Goal: Information Seeking & Learning: Learn about a topic

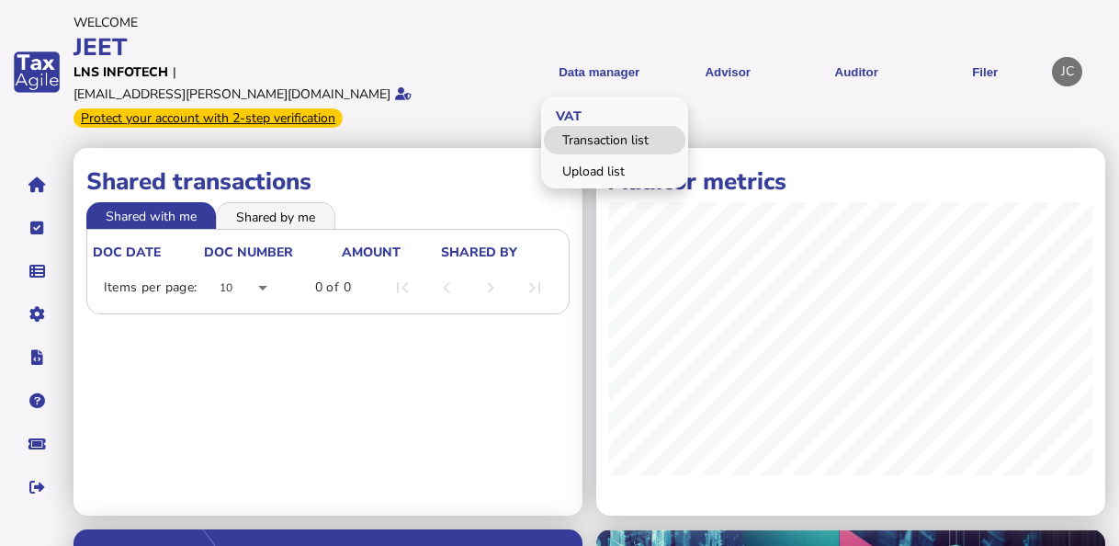
click at [569, 128] on link "Transaction list" at bounding box center [614, 140] width 141 height 28
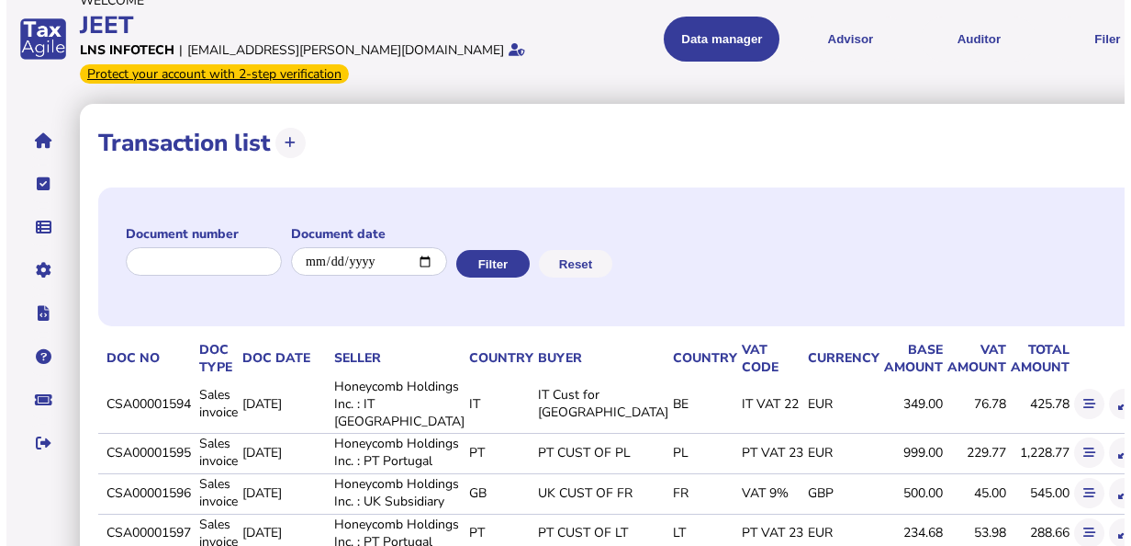
scroll to position [184, 0]
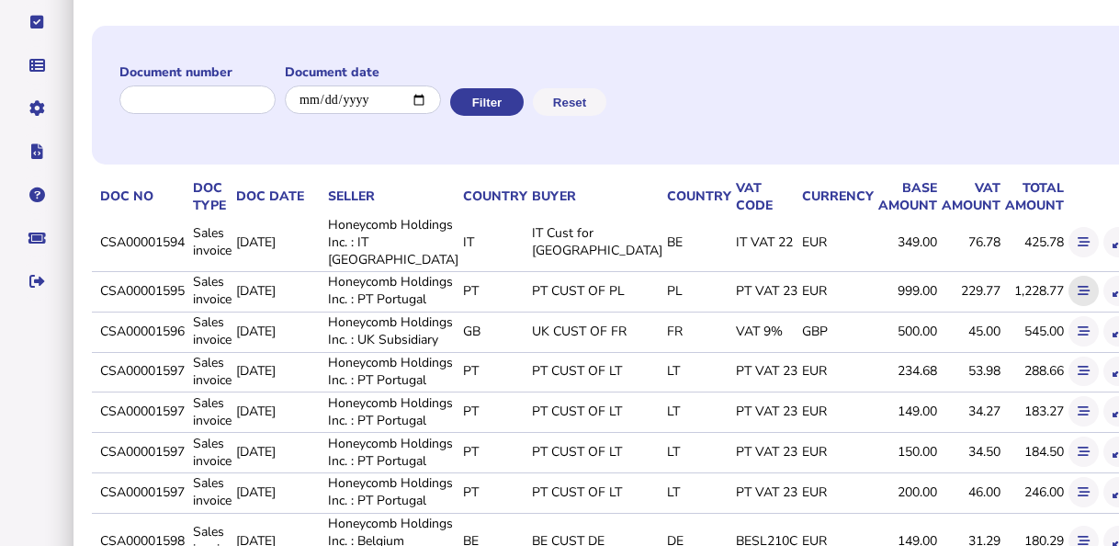
click at [1068, 305] on button at bounding box center [1083, 291] width 30 height 30
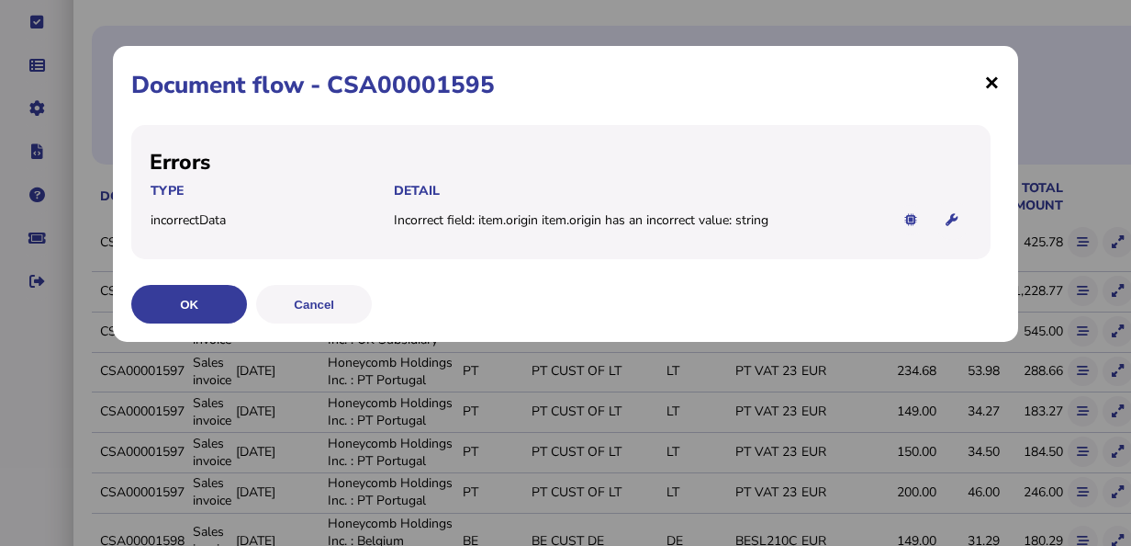
click at [989, 83] on span "×" at bounding box center [992, 81] width 16 height 35
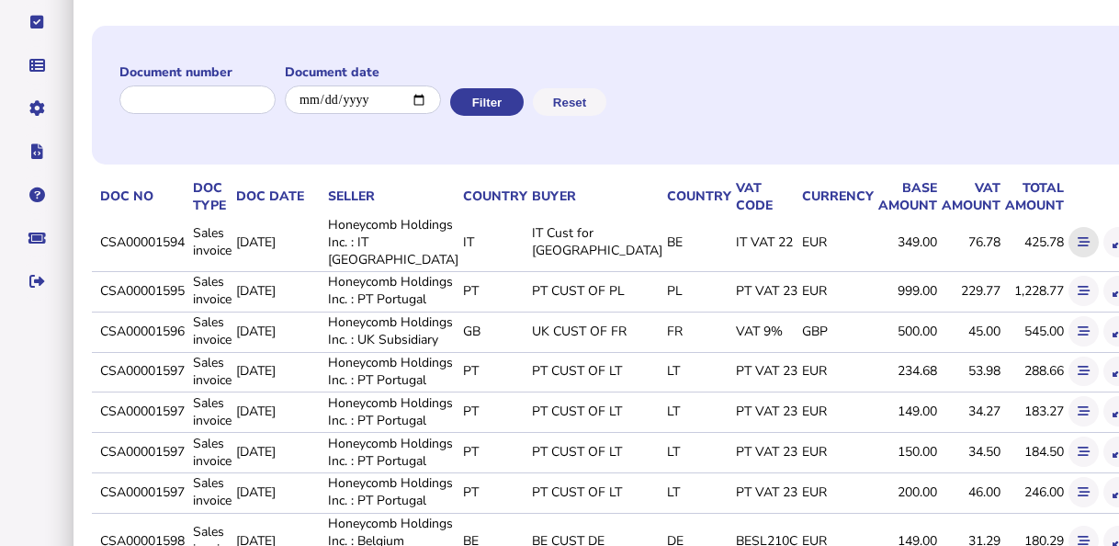
click at [1077, 245] on icon at bounding box center [1083, 242] width 12 height 12
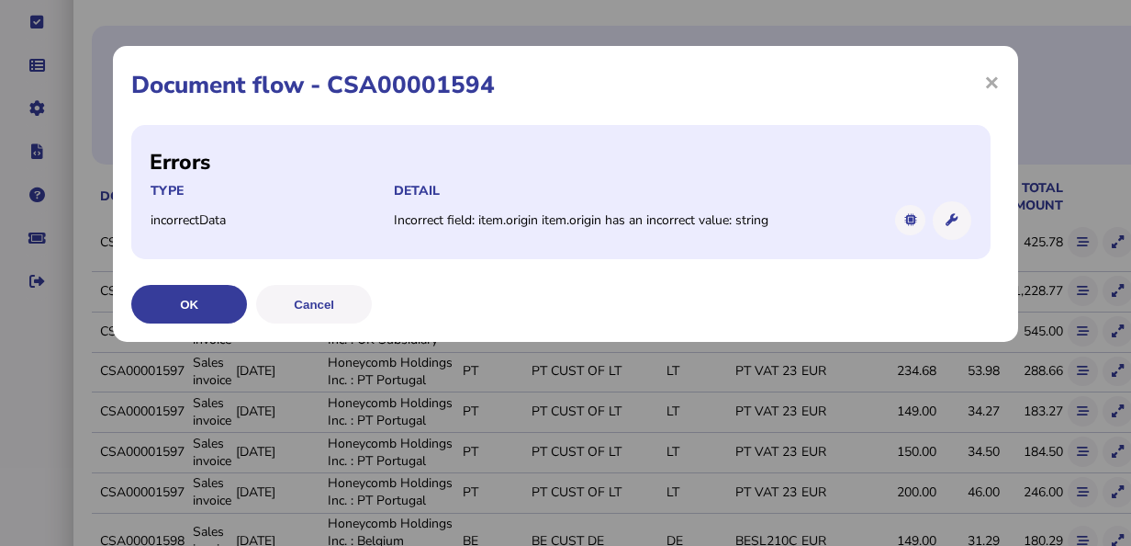
drag, startPoint x: 384, startPoint y: 216, endPoint x: 779, endPoint y: 220, distance: 394.9
click at [779, 220] on tr "incorrectData Incorrect field: item.origin item.origin has an incorrect value: …" at bounding box center [561, 220] width 823 height 40
copy tr "Incorrect field: item.origin item.origin has an incorrect value: string"
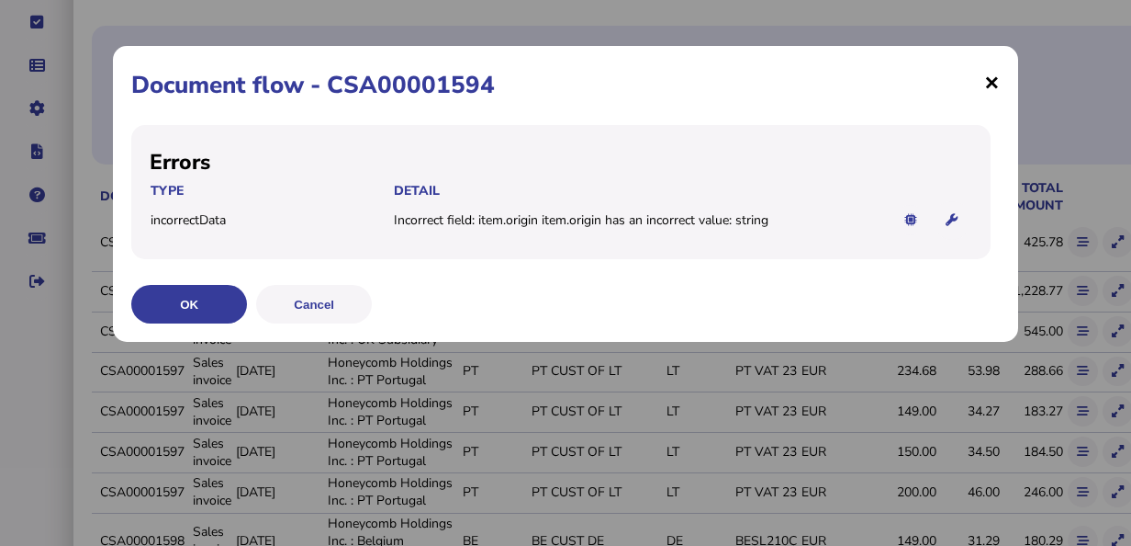
click at [996, 87] on span "×" at bounding box center [992, 81] width 16 height 35
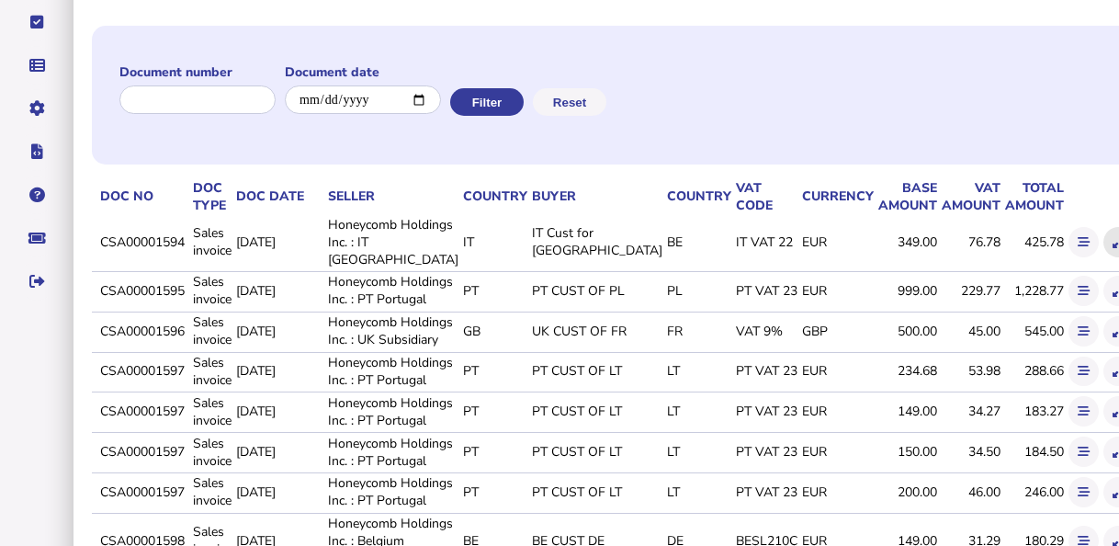
click at [1112, 240] on icon at bounding box center [1118, 242] width 12 height 12
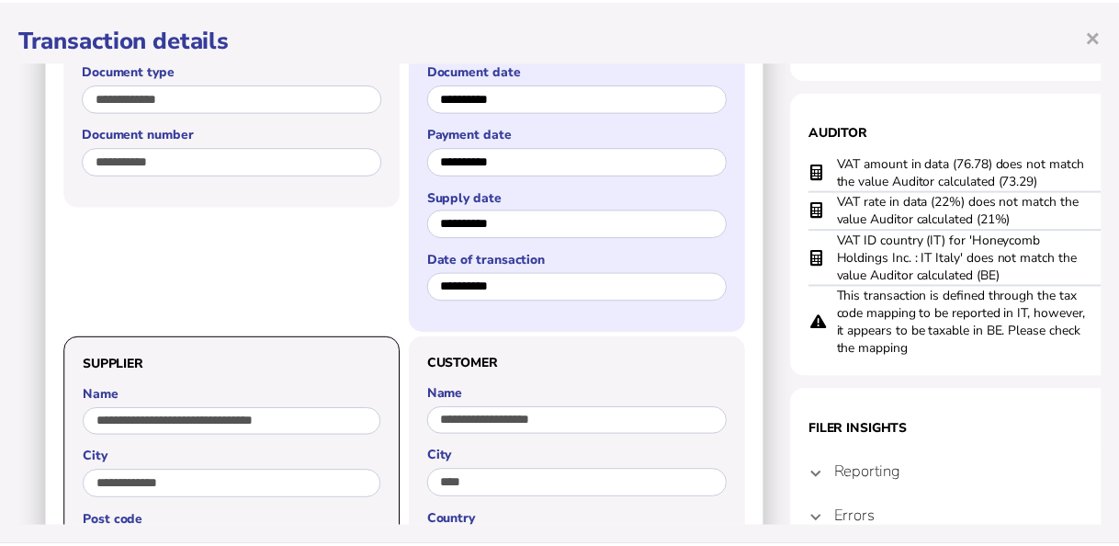
scroll to position [0, 0]
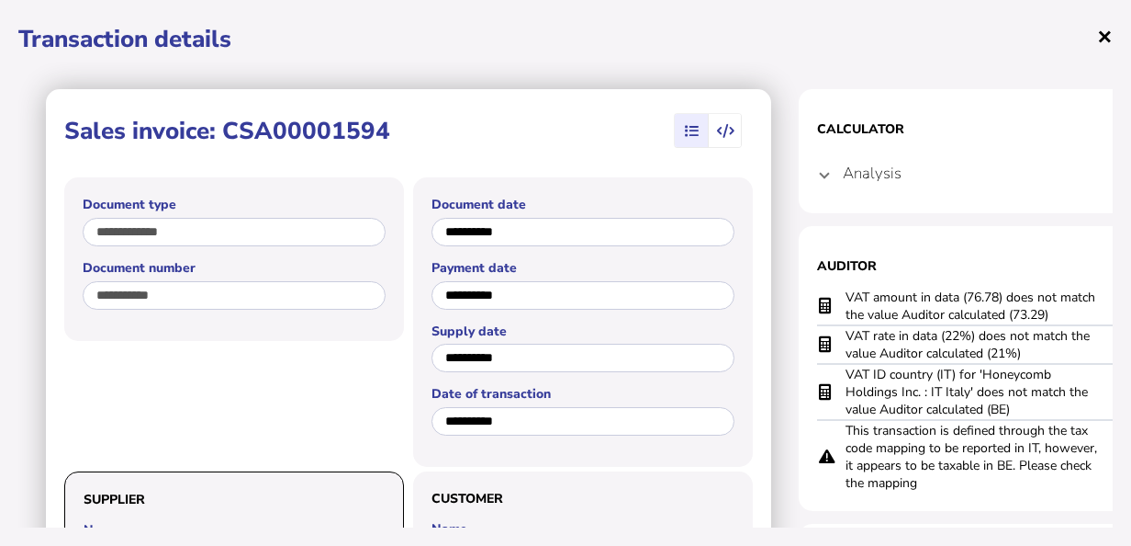
click at [1104, 30] on span "×" at bounding box center [1105, 35] width 16 height 35
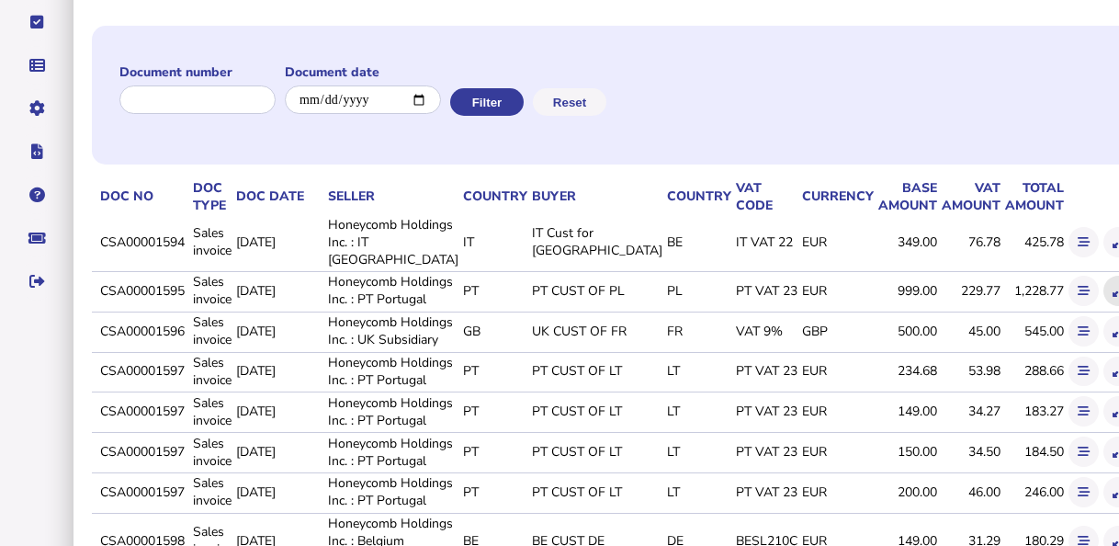
click at [1112, 297] on icon at bounding box center [1118, 291] width 12 height 12
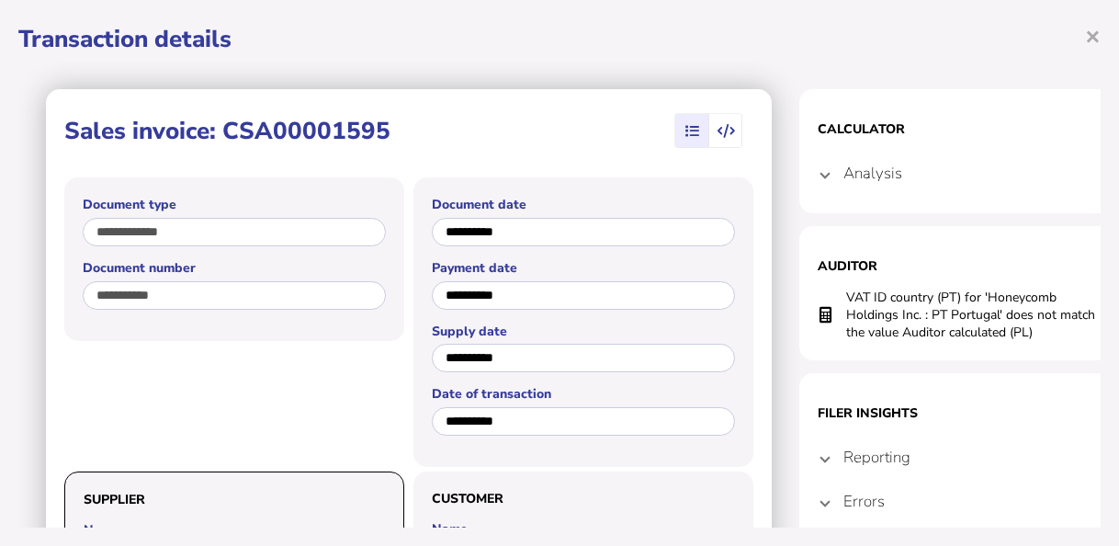
click at [0, 308] on html "**********" at bounding box center [559, 278] width 1119 height 924
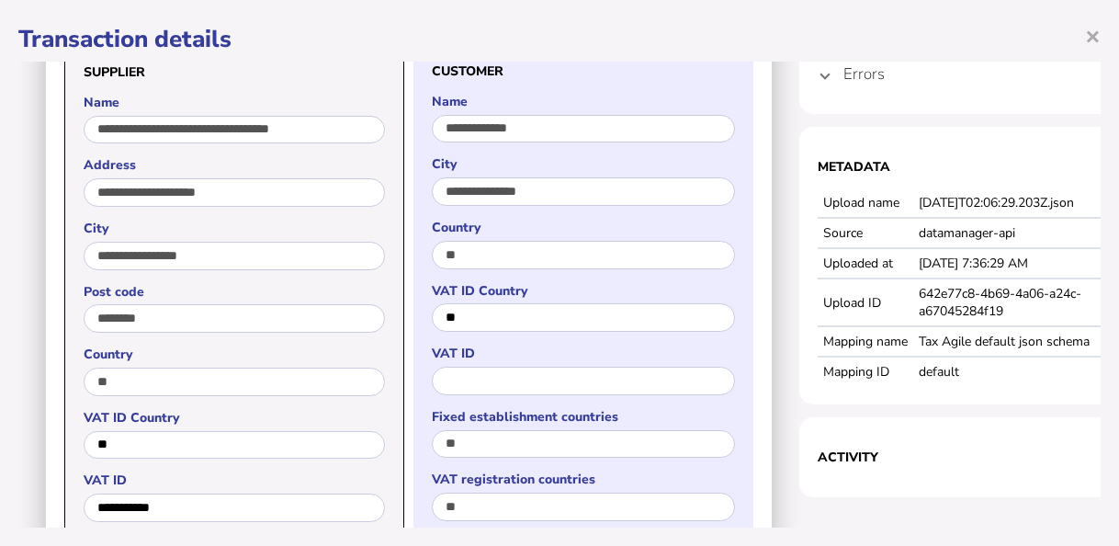
scroll to position [459, 0]
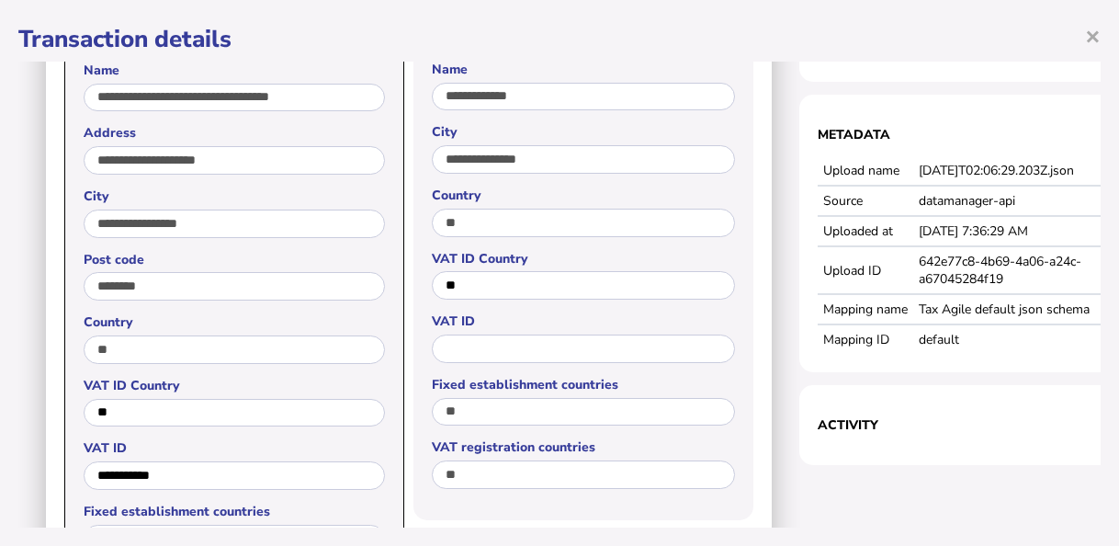
click at [981, 37] on h1 "Transaction details" at bounding box center [559, 39] width 1082 height 32
click at [864, 62] on span "Errors" at bounding box center [984, 42] width 283 height 52
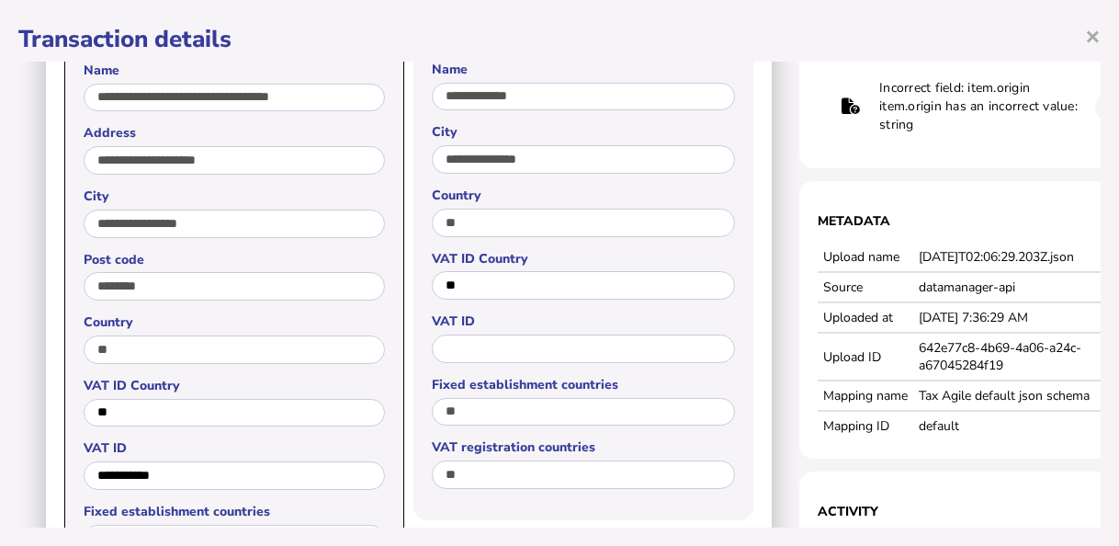
click at [238, 41] on h1 "Transaction details" at bounding box center [559, 39] width 1082 height 32
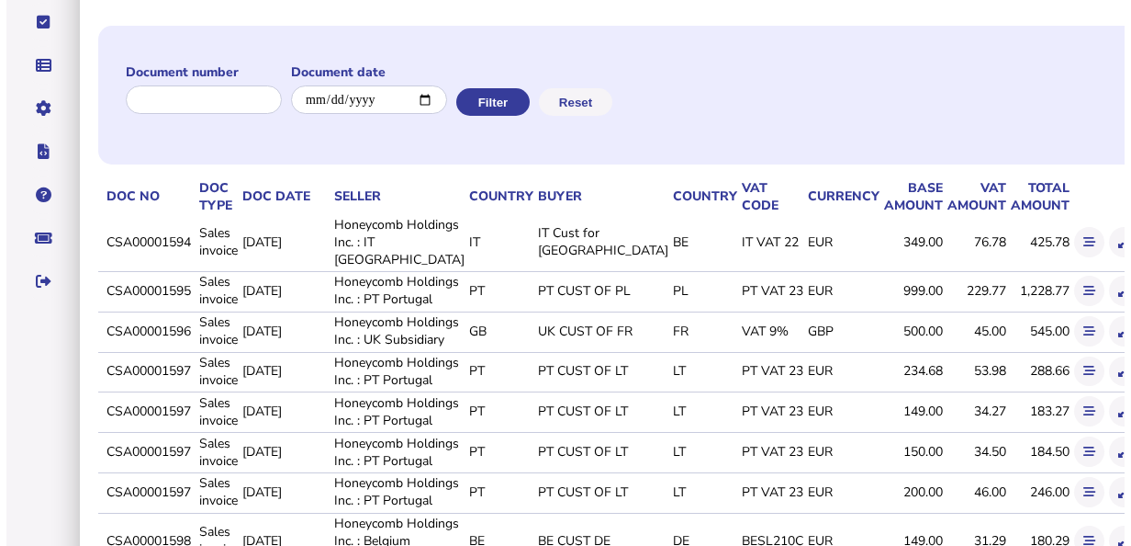
scroll to position [0, 0]
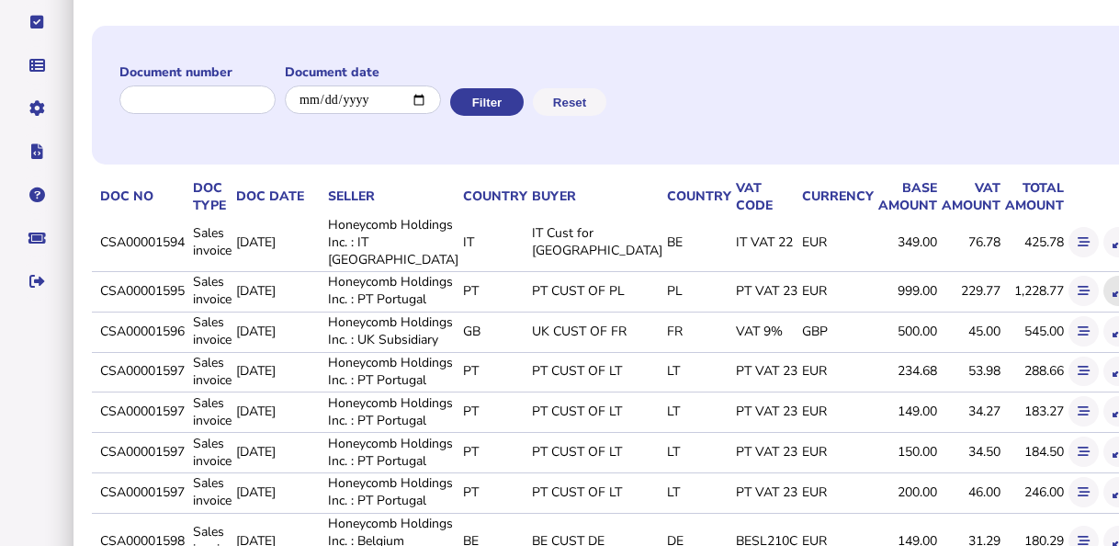
click at [1103, 306] on button at bounding box center [1118, 291] width 30 height 30
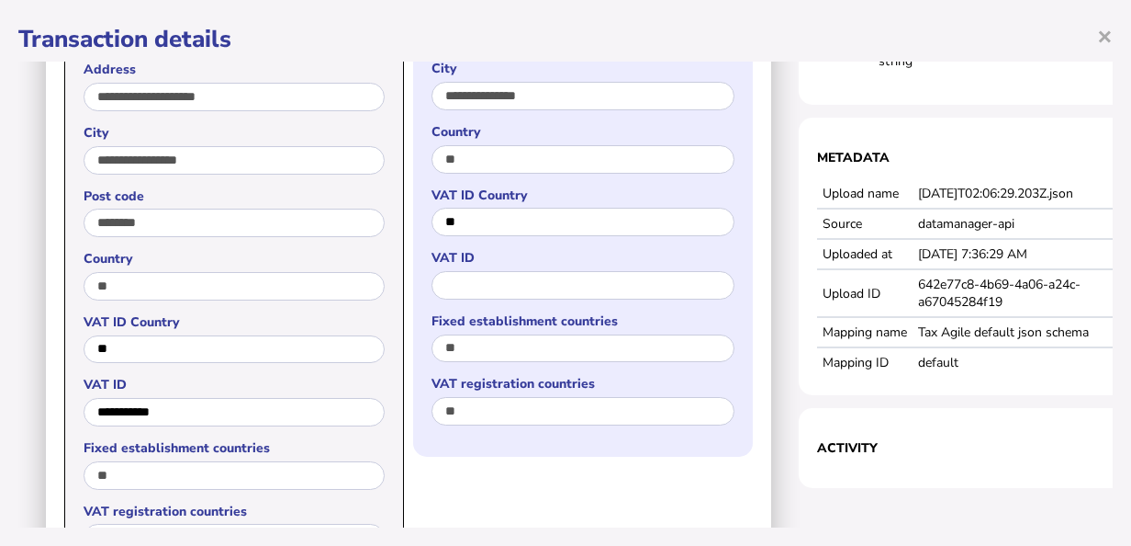
scroll to position [551, 0]
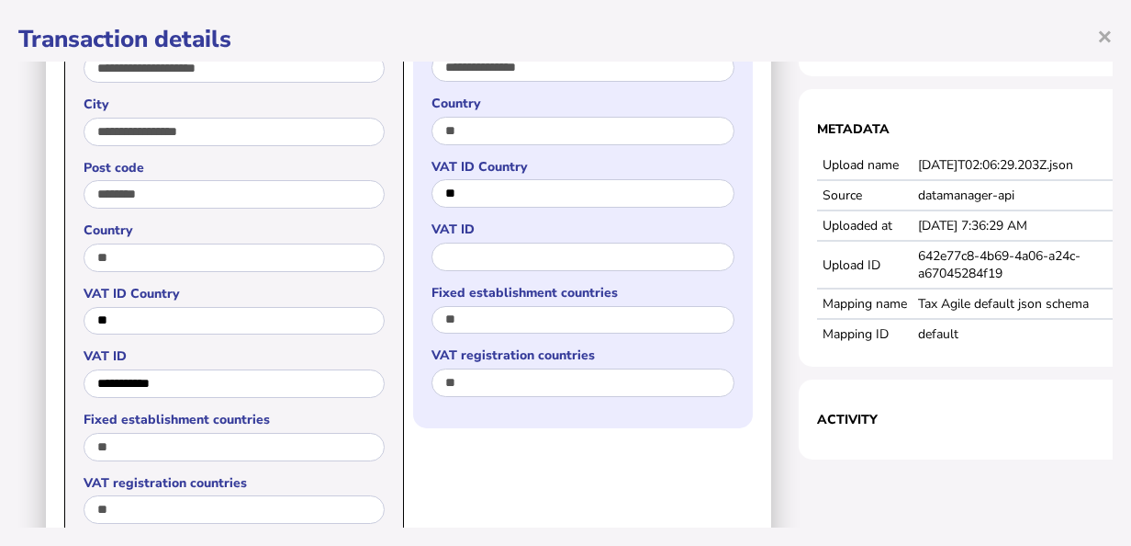
click at [636, 345] on div "**********" at bounding box center [583, 174] width 340 height 508
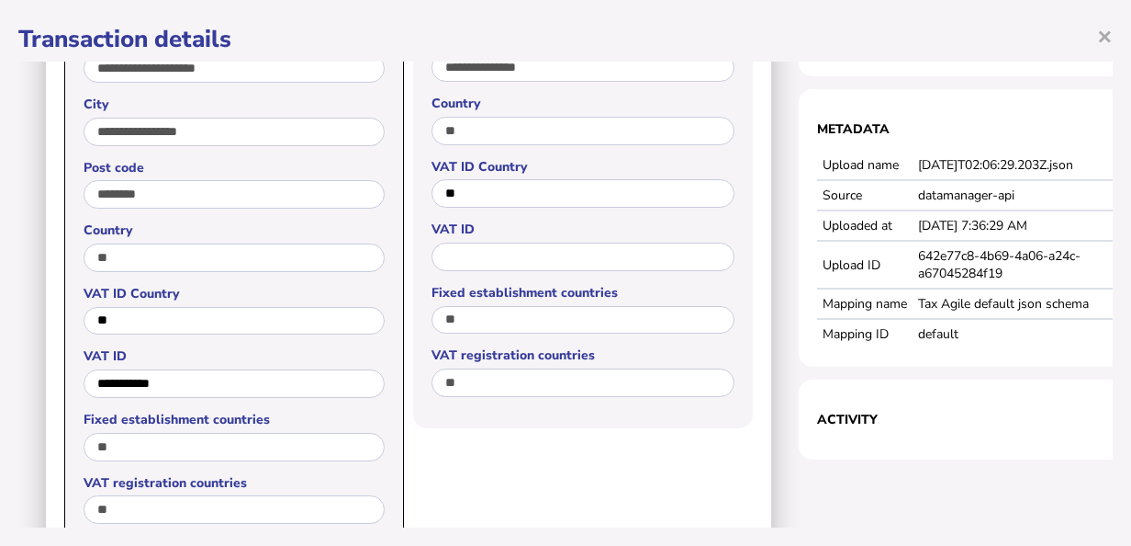
click at [614, 455] on div "**********" at bounding box center [583, 236] width 340 height 640
click at [779, 37] on h1 "Transaction details" at bounding box center [565, 39] width 1095 height 32
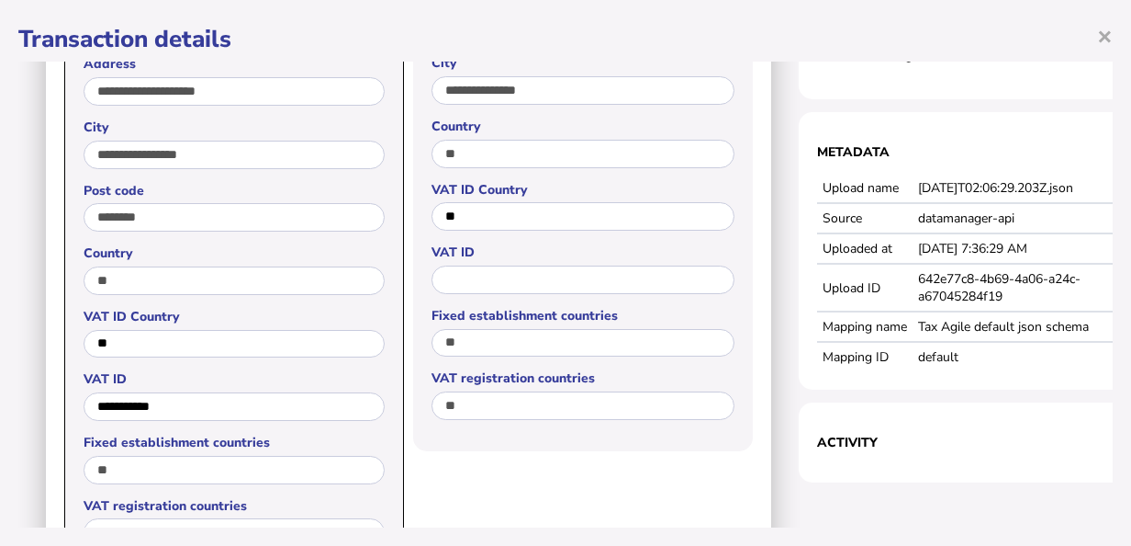
scroll to position [488, 0]
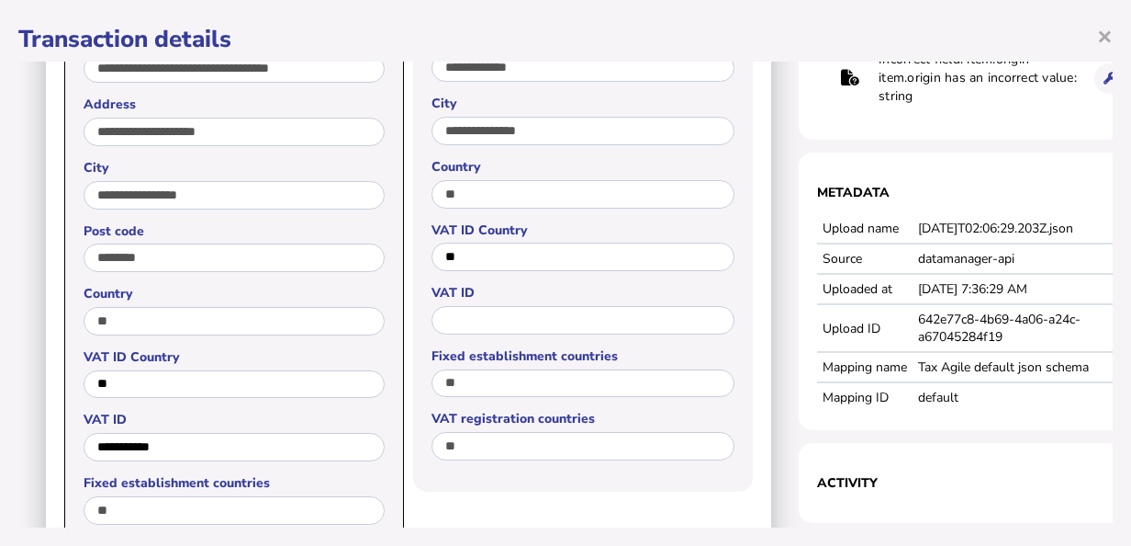
click at [1117, 529] on div "**********" at bounding box center [565, 273] width 1131 height 546
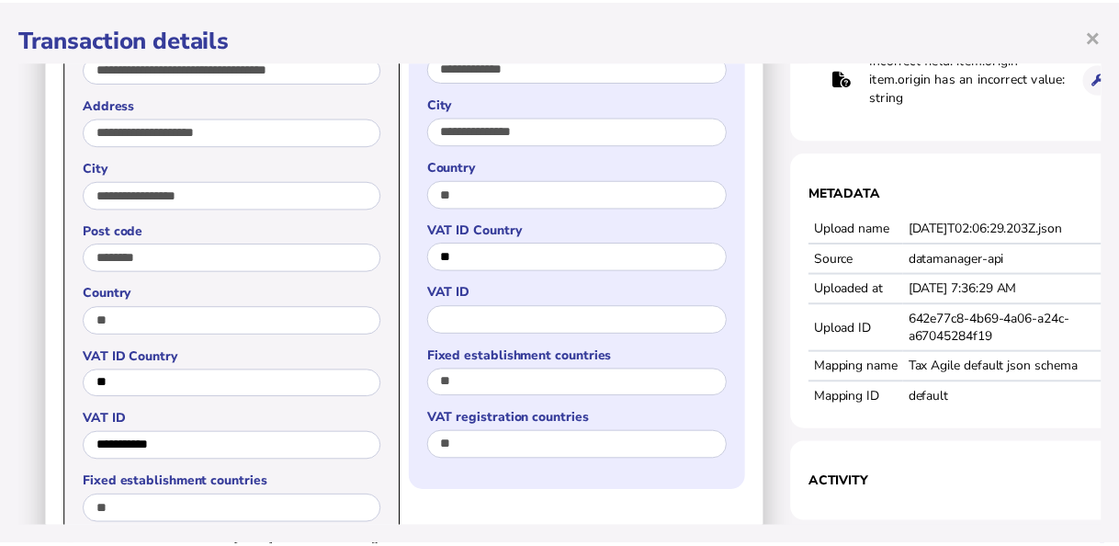
scroll to position [671, 0]
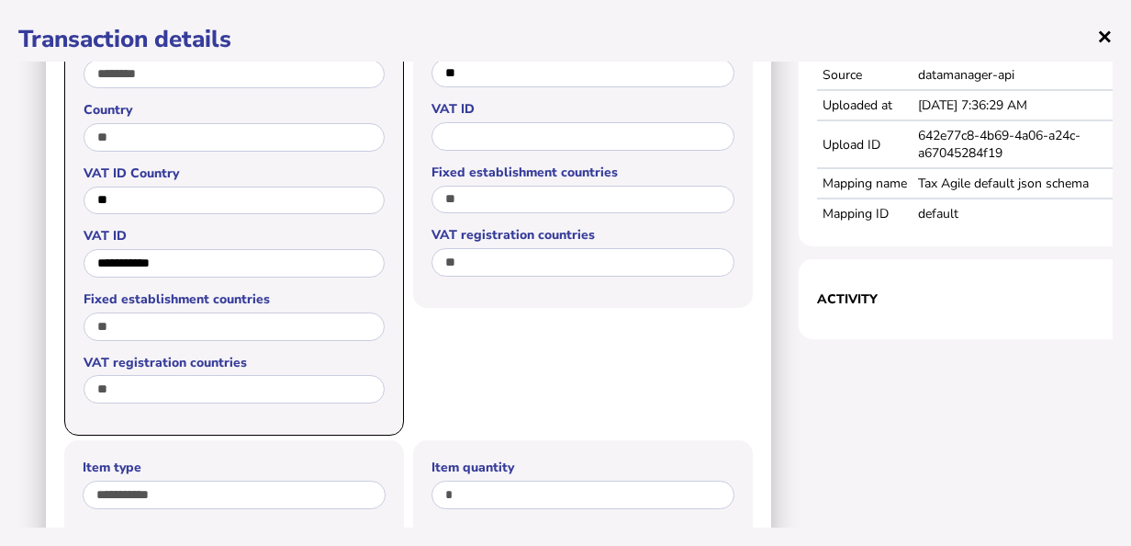
click at [1108, 39] on span "×" at bounding box center [1105, 35] width 16 height 35
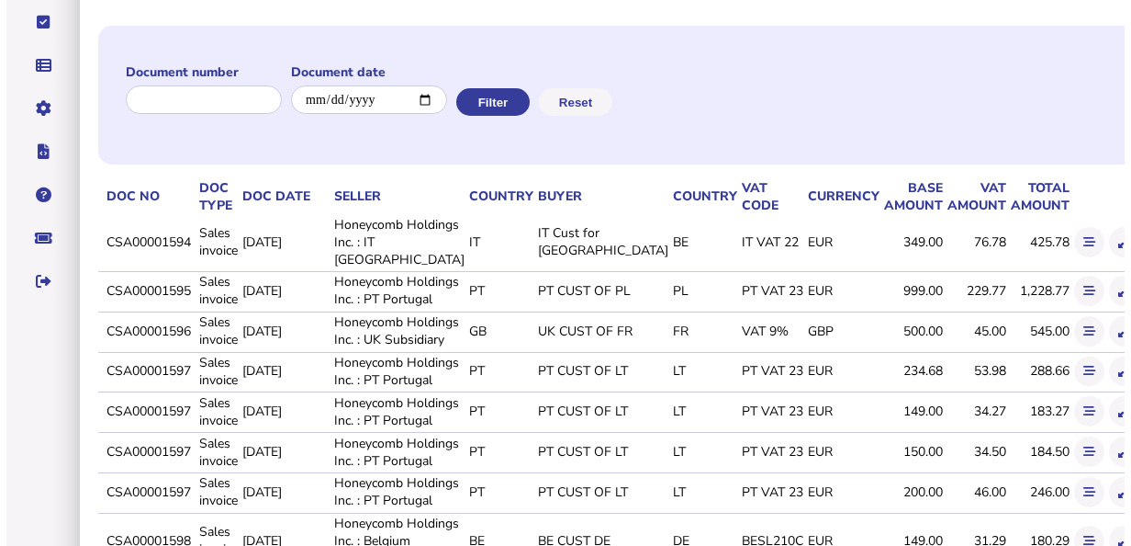
scroll to position [0, 0]
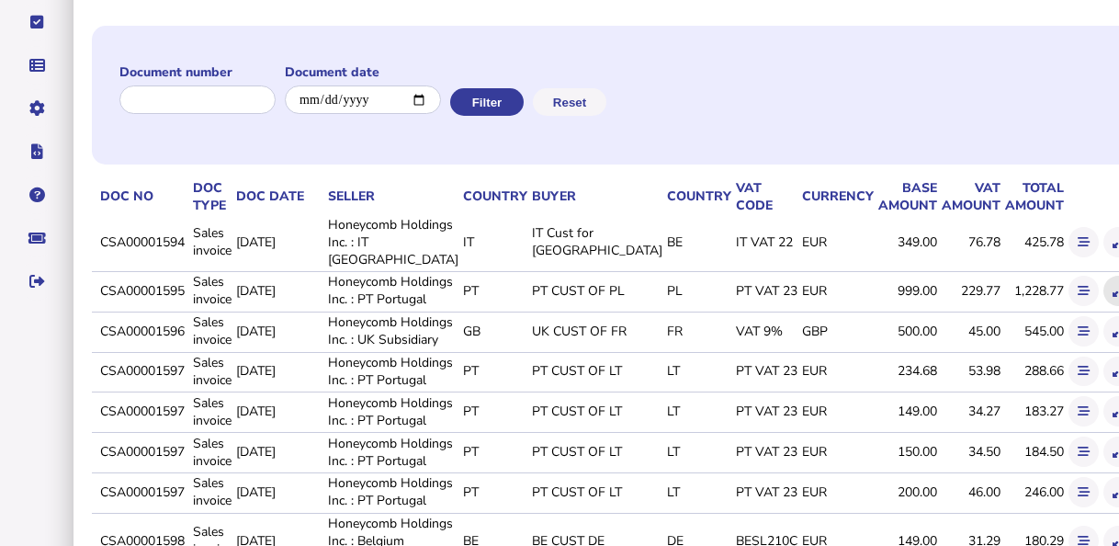
click at [1112, 297] on icon at bounding box center [1118, 291] width 12 height 12
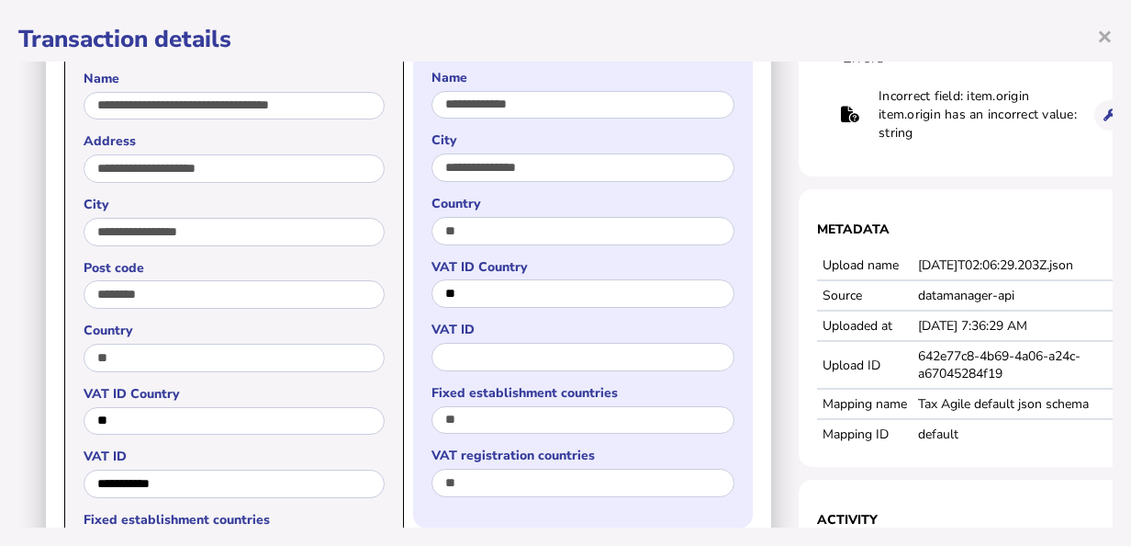
scroll to position [459, 0]
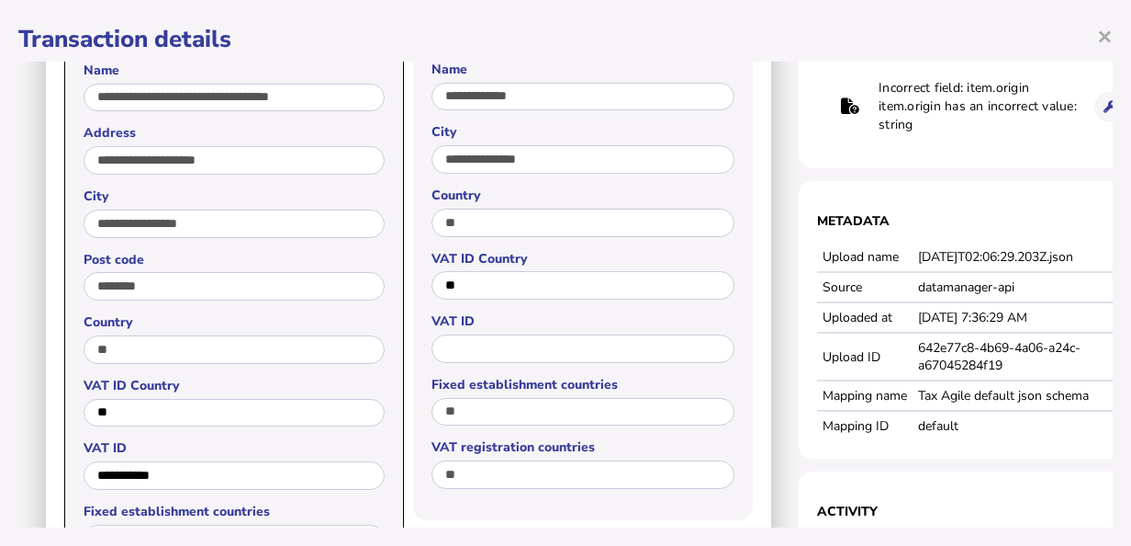
click at [1015, 397] on td "Tax Agile default json schema" at bounding box center [1030, 395] width 235 height 30
drag, startPoint x: 1015, startPoint y: 397, endPoint x: 1031, endPoint y: 436, distance: 42.8
click at [1031, 436] on td "default" at bounding box center [1030, 425] width 235 height 29
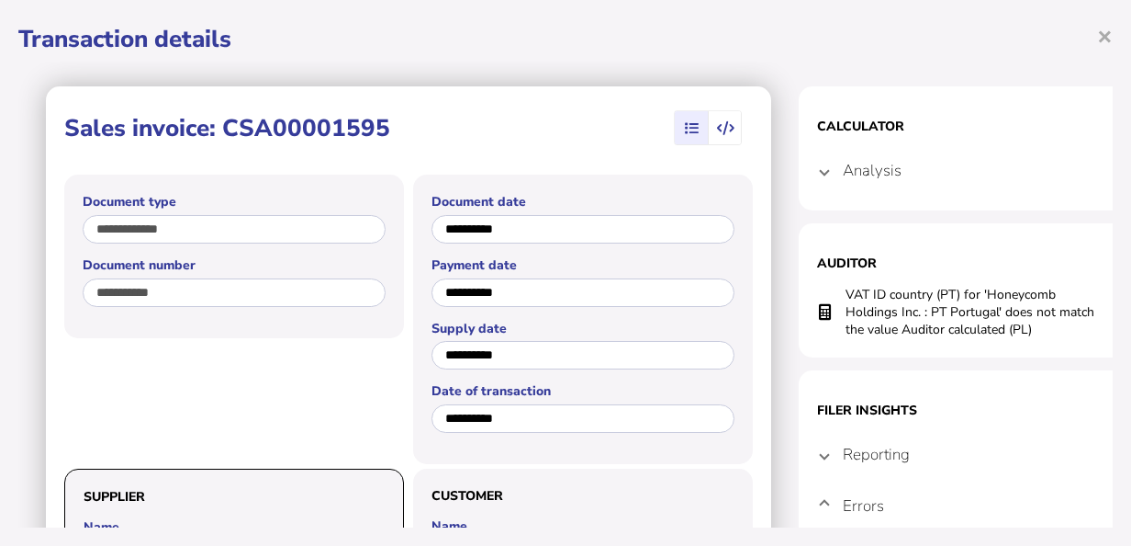
scroll to position [0, 0]
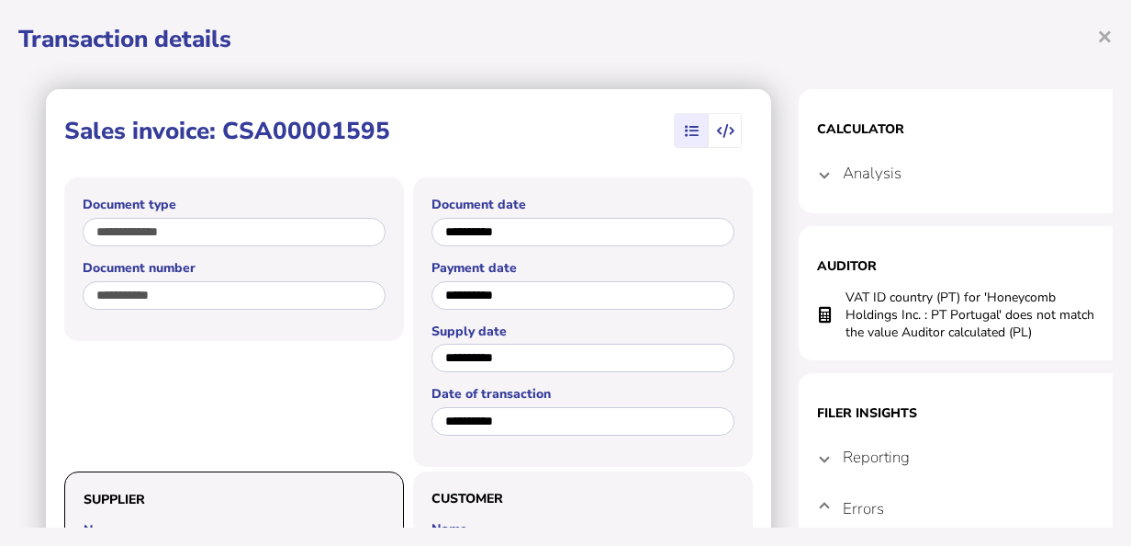
click at [728, 131] on icon "button" at bounding box center [725, 131] width 17 height 1
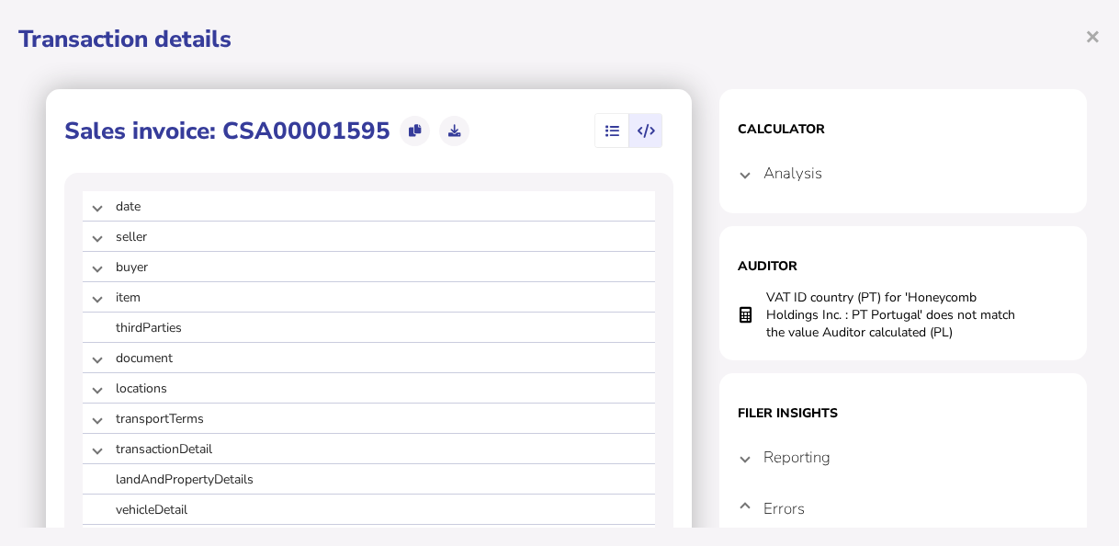
click at [741, 171] on span at bounding box center [744, 172] width 7 height 17
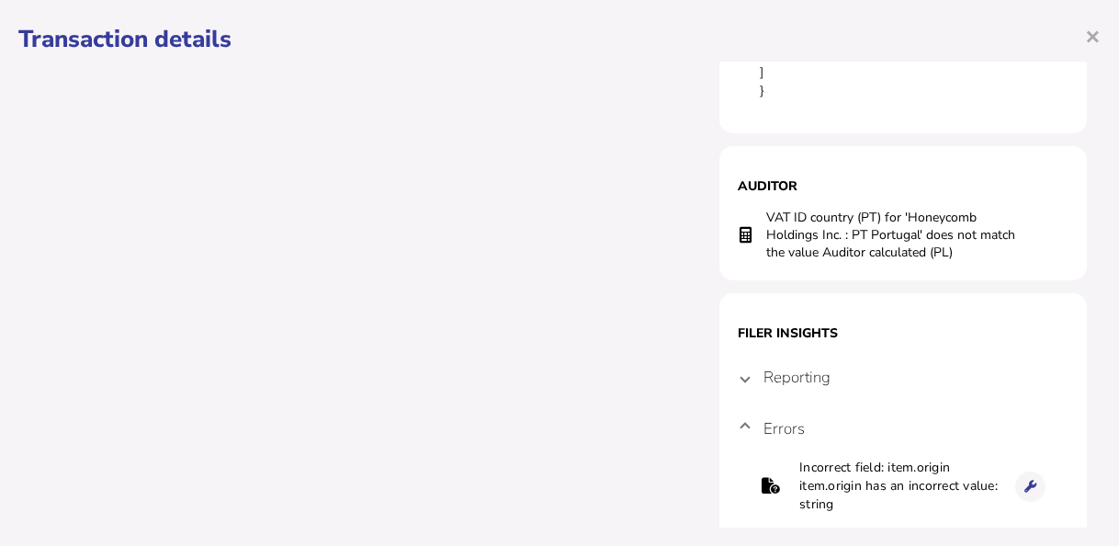
scroll to position [918, 0]
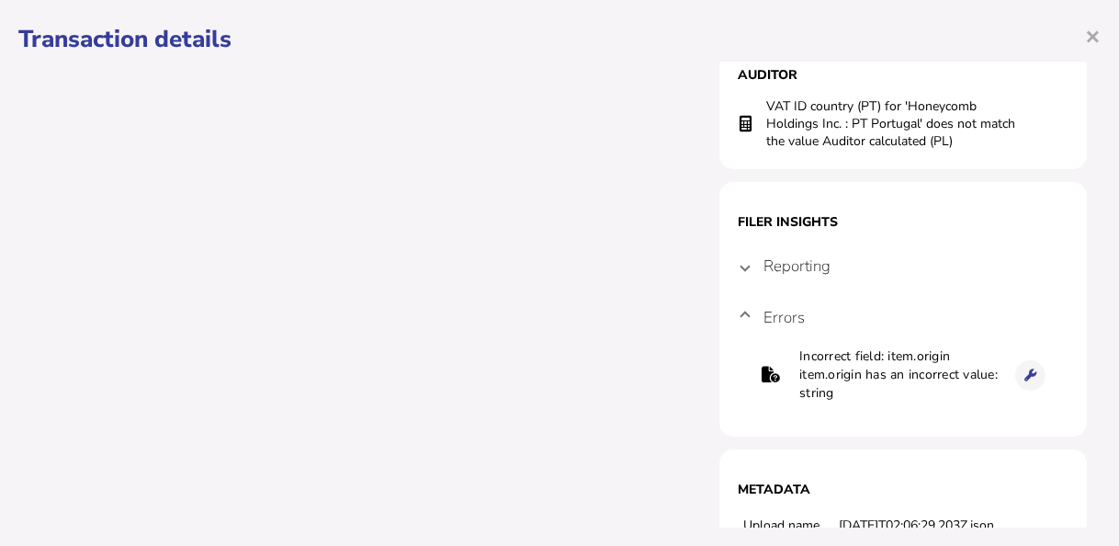
click at [737, 263] on mat-expansion-panel-header "Reporting" at bounding box center [902, 265] width 331 height 44
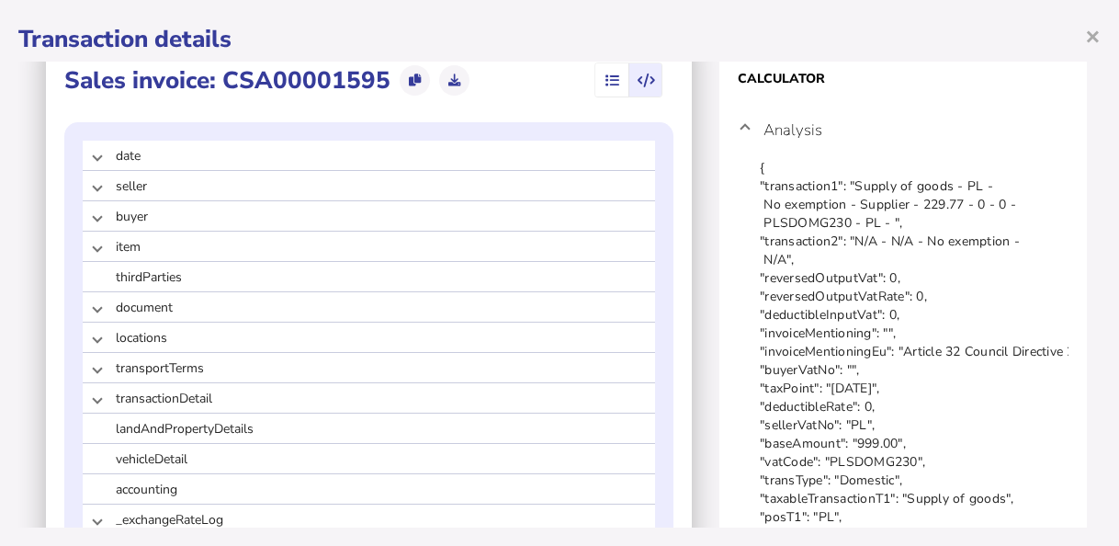
scroll to position [0, 0]
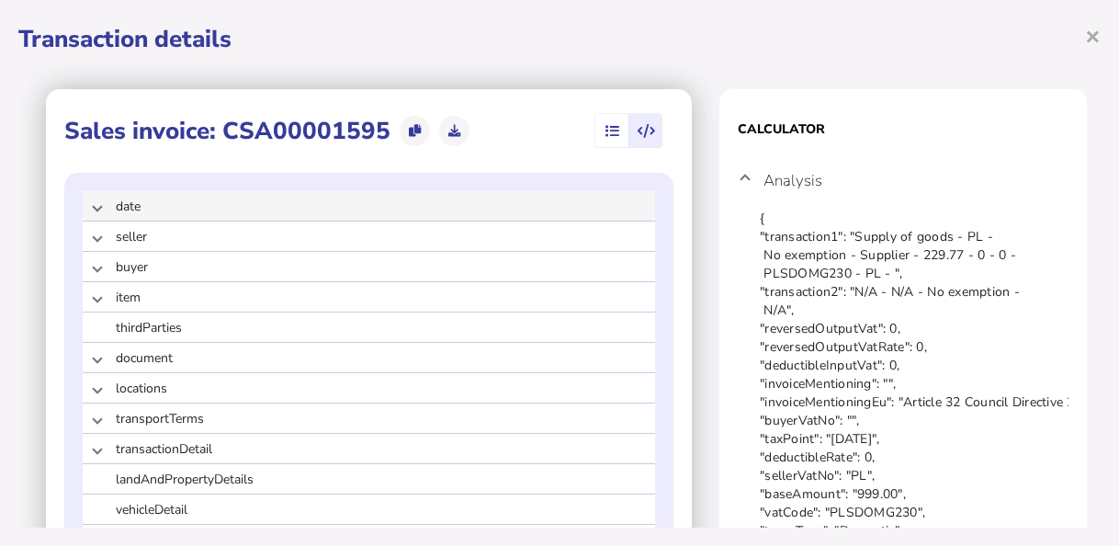
click at [101, 206] on span at bounding box center [97, 205] width 7 height 17
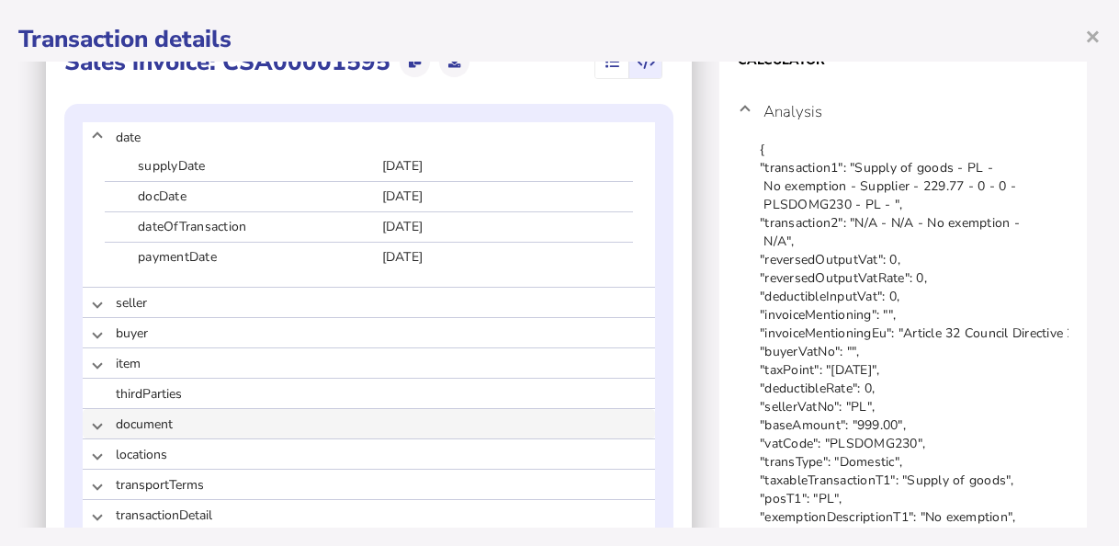
scroll to position [184, 0]
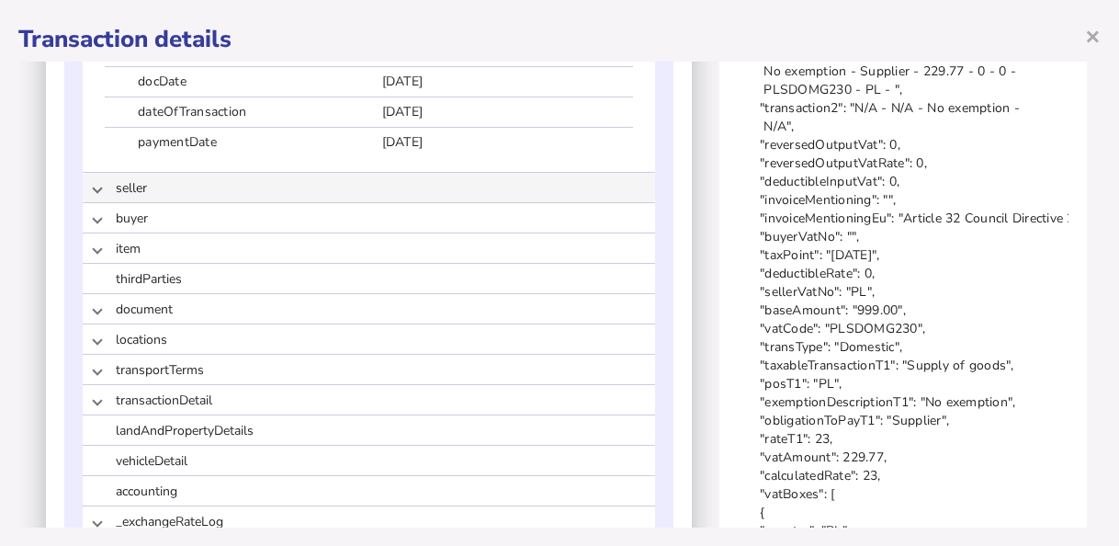
click at [100, 191] on span at bounding box center [97, 187] width 7 height 17
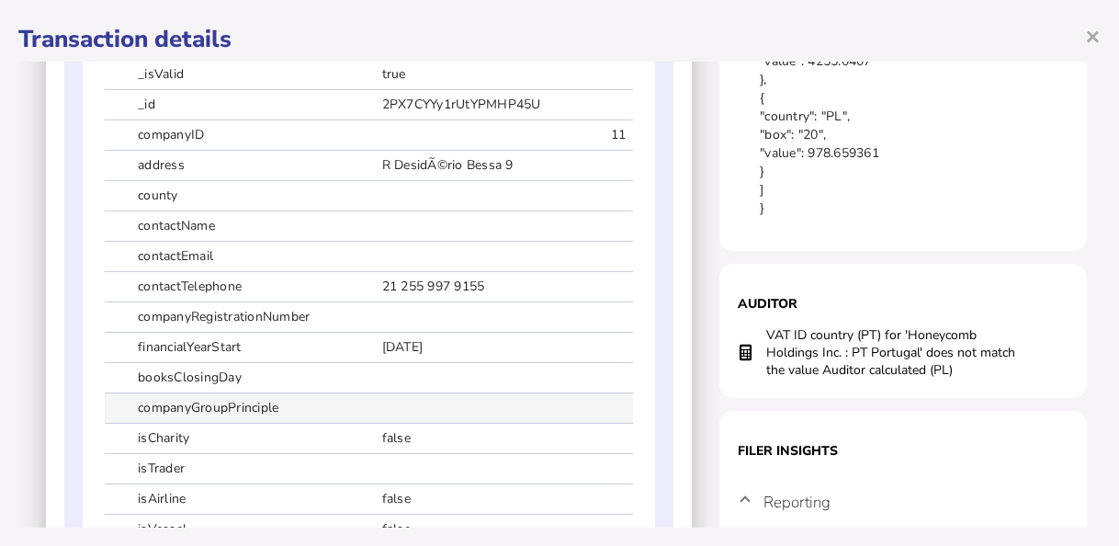
scroll to position [735, 0]
